Goal: Task Accomplishment & Management: Manage account settings

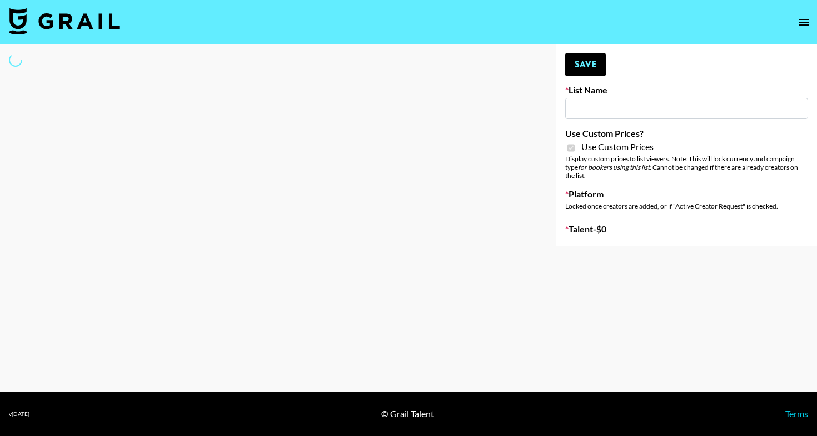
type input "bigkitty"
checkbox input "true"
select select "Brand"
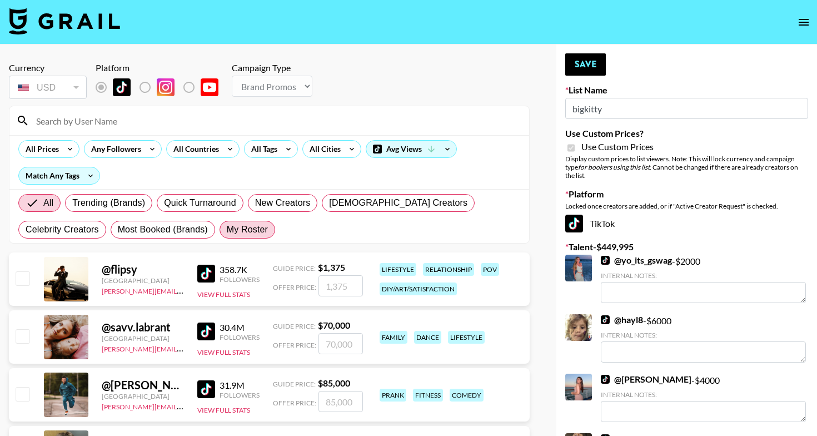
click at [227, 227] on span "My Roster" at bounding box center [247, 229] width 41 height 13
click at [227, 230] on input "My Roster" at bounding box center [227, 230] width 0 height 0
radio input "true"
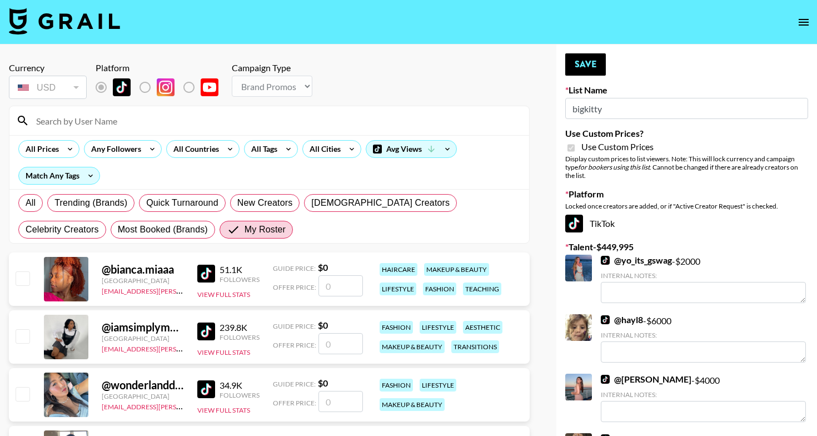
click at [336, 285] on input "number" at bounding box center [341, 285] width 44 height 21
checkbox input "true"
type input "1200"
click at [339, 406] on input "number" at bounding box center [341, 401] width 44 height 21
checkbox input "true"
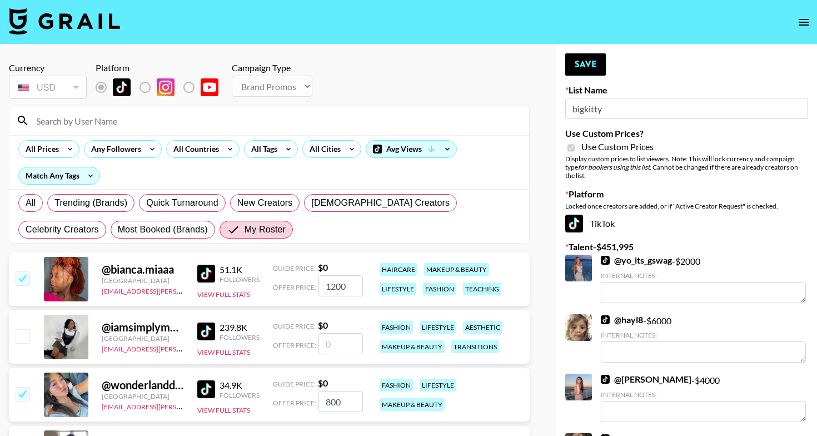
type input "800"
click at [346, 346] on input "number" at bounding box center [341, 343] width 44 height 21
checkbox input "true"
type input "2000"
click at [589, 64] on button "Save" at bounding box center [585, 64] width 41 height 22
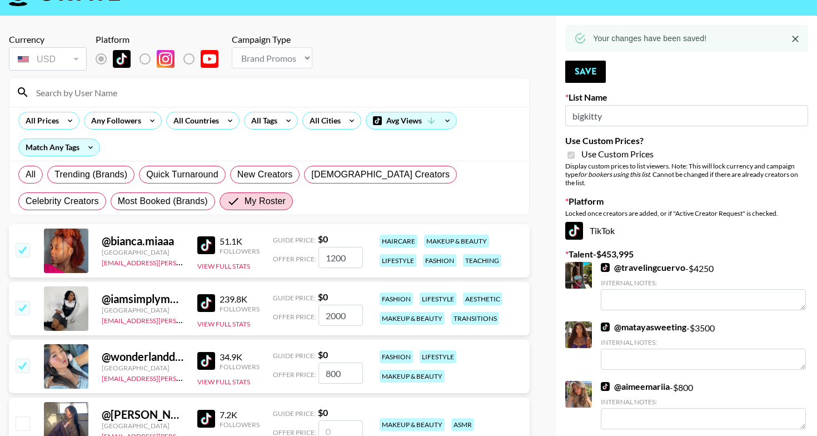
scroll to position [-35, 0]
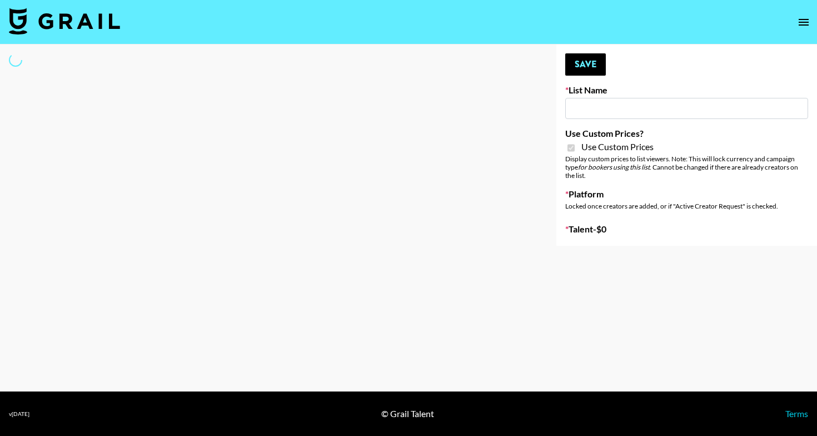
type input "Gfal"
checkbox input "true"
select select "Brand"
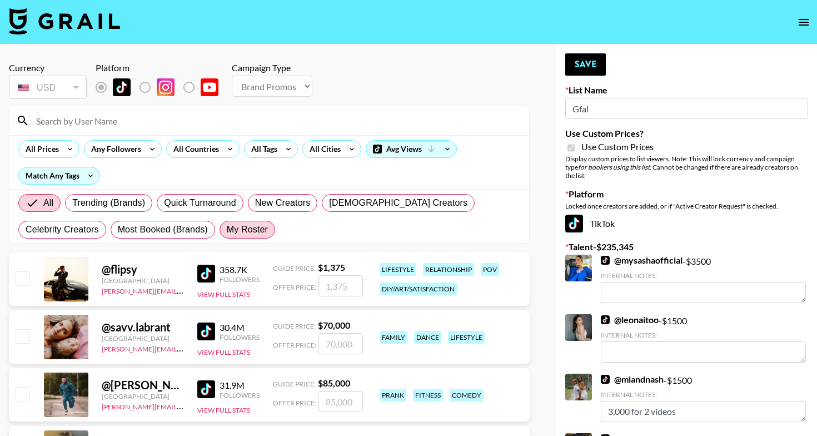
click at [227, 230] on span "My Roster" at bounding box center [247, 229] width 41 height 13
click at [227, 230] on input "My Roster" at bounding box center [227, 230] width 0 height 0
radio input "true"
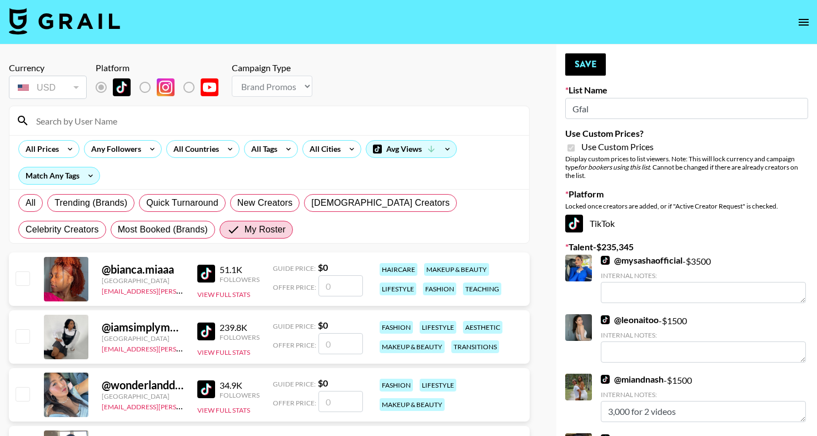
click at [355, 344] on input "number" at bounding box center [341, 343] width 44 height 21
checkbox input "true"
type input "2000"
click at [600, 68] on button "Save" at bounding box center [585, 64] width 41 height 22
